Goal: Information Seeking & Learning: Understand process/instructions

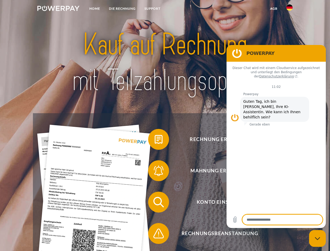
click at [58, 9] on img at bounding box center [58, 8] width 42 height 5
click at [289, 9] on img at bounding box center [289, 7] width 6 height 6
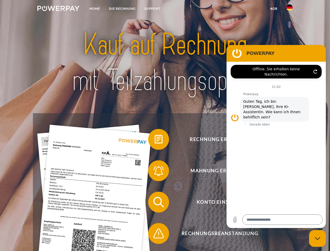
click at [273, 9] on link "agb" at bounding box center [273, 8] width 16 height 9
click at [155, 140] on span at bounding box center [151, 139] width 26 height 26
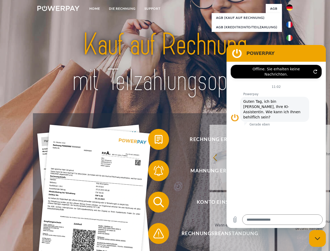
click at [155, 171] on span at bounding box center [151, 170] width 26 height 26
click at [277, 203] on link "Bis wann muss die Rechnung bezahlt werden?" at bounding box center [309, 224] width 65 height 65
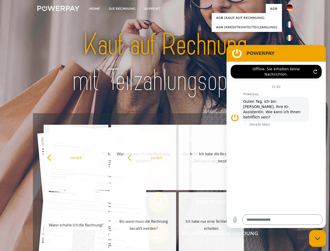
click at [155, 234] on span at bounding box center [151, 233] width 26 height 26
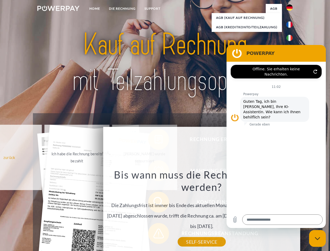
click at [317, 238] on icon "Messaging-Fenster schließen" at bounding box center [316, 237] width 5 height 3
type textarea "*"
